Goal: Transaction & Acquisition: Obtain resource

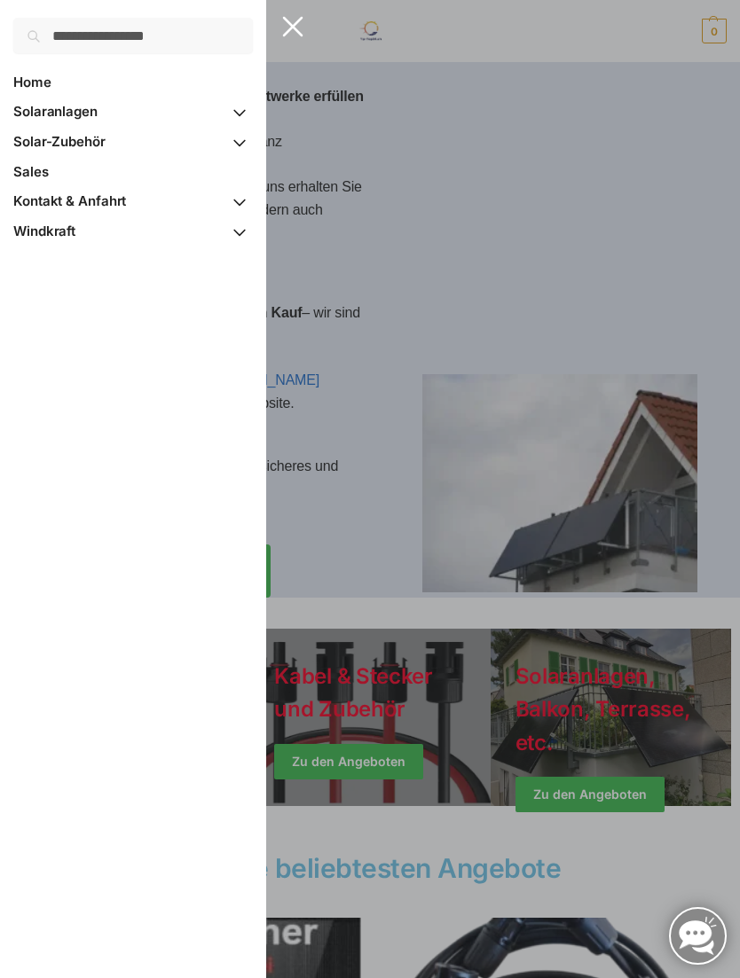
click at [81, 107] on span "Solaranlagen" at bounding box center [55, 111] width 84 height 17
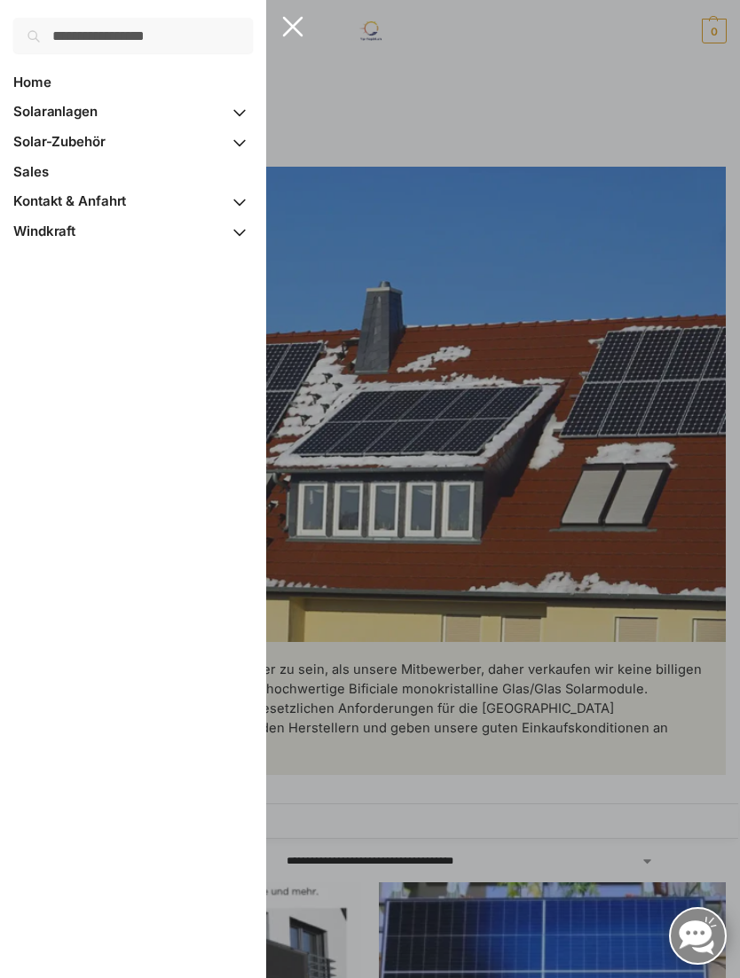
click at [244, 106] on span "Primary Navigation" at bounding box center [239, 113] width 27 height 31
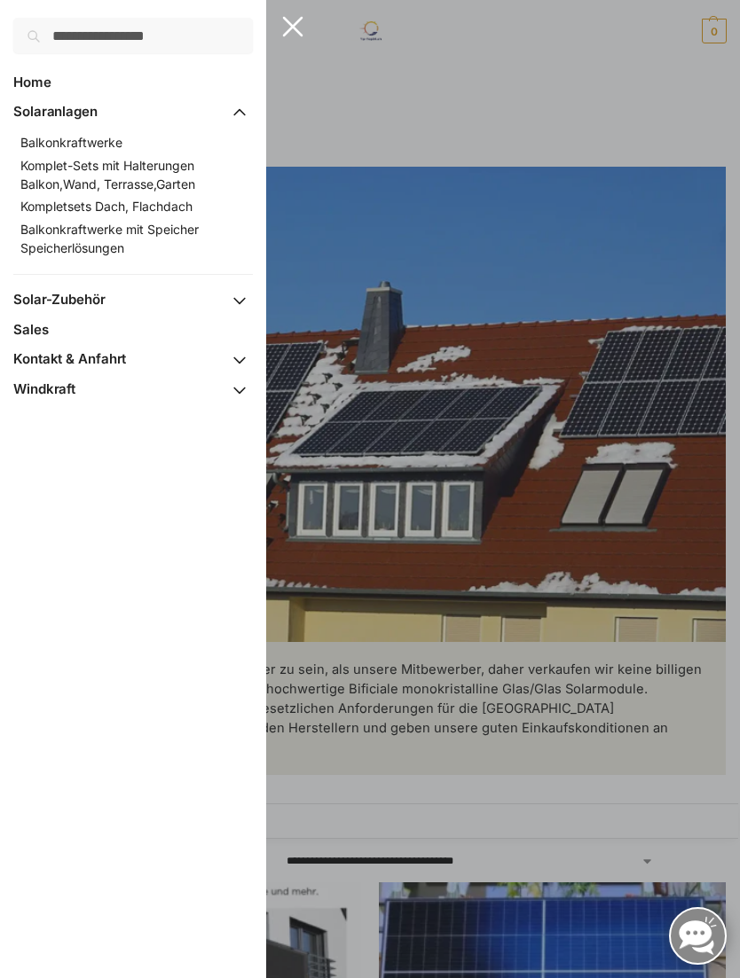
click at [77, 114] on span "Solaranlagen" at bounding box center [55, 111] width 84 height 17
click at [167, 32] on input "Suche nach:" at bounding box center [132, 35] width 239 height 35
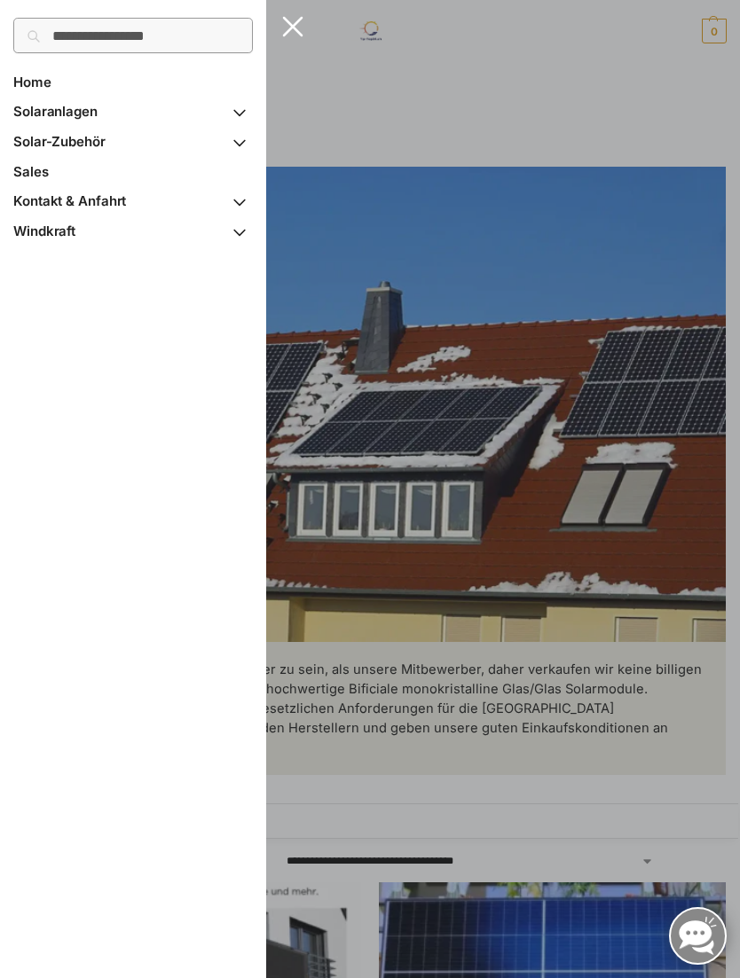
click at [160, 43] on input "Suche nach:" at bounding box center [132, 35] width 239 height 35
type input "********"
click at [222, 27] on button "Suchen" at bounding box center [222, 28] width 59 height 20
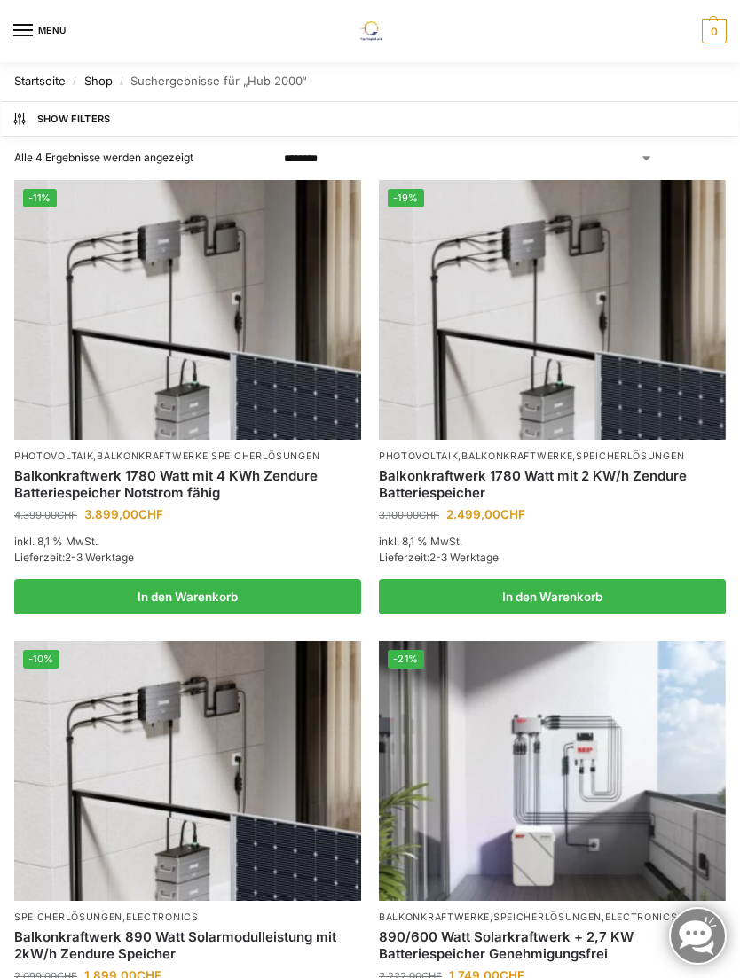
click at [492, 372] on img at bounding box center [552, 310] width 347 height 260
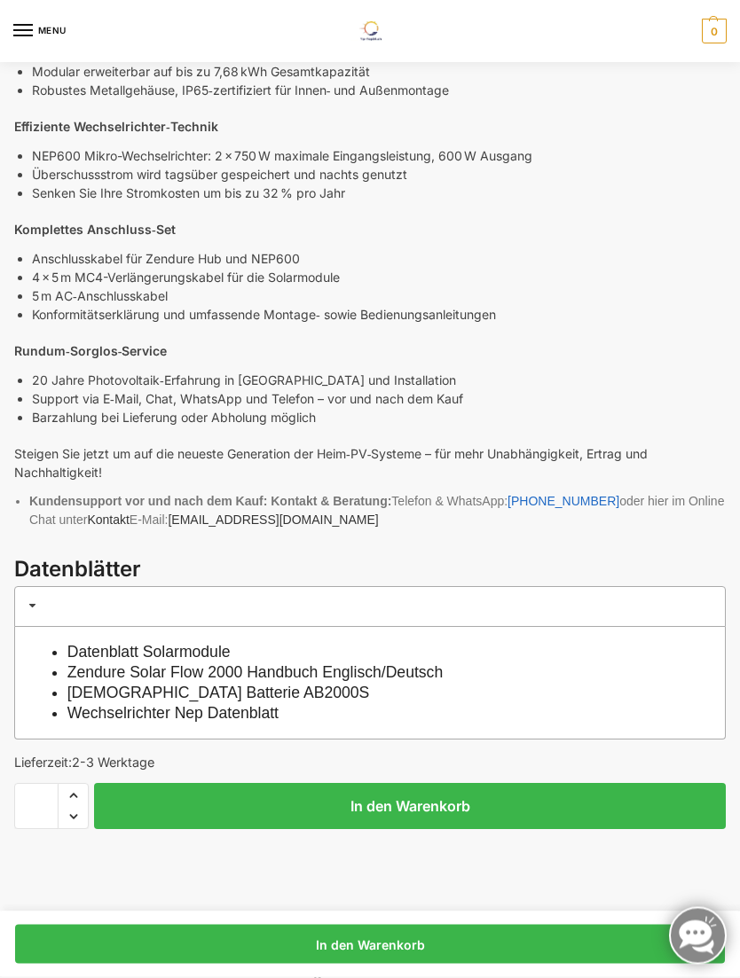
scroll to position [1093, 0]
click at [282, 676] on link "Zendure Solar Flow 2000 Handbuch Englisch/Deutsch" at bounding box center [254, 672] width 375 height 18
